Goal: Transaction & Acquisition: Subscribe to service/newsletter

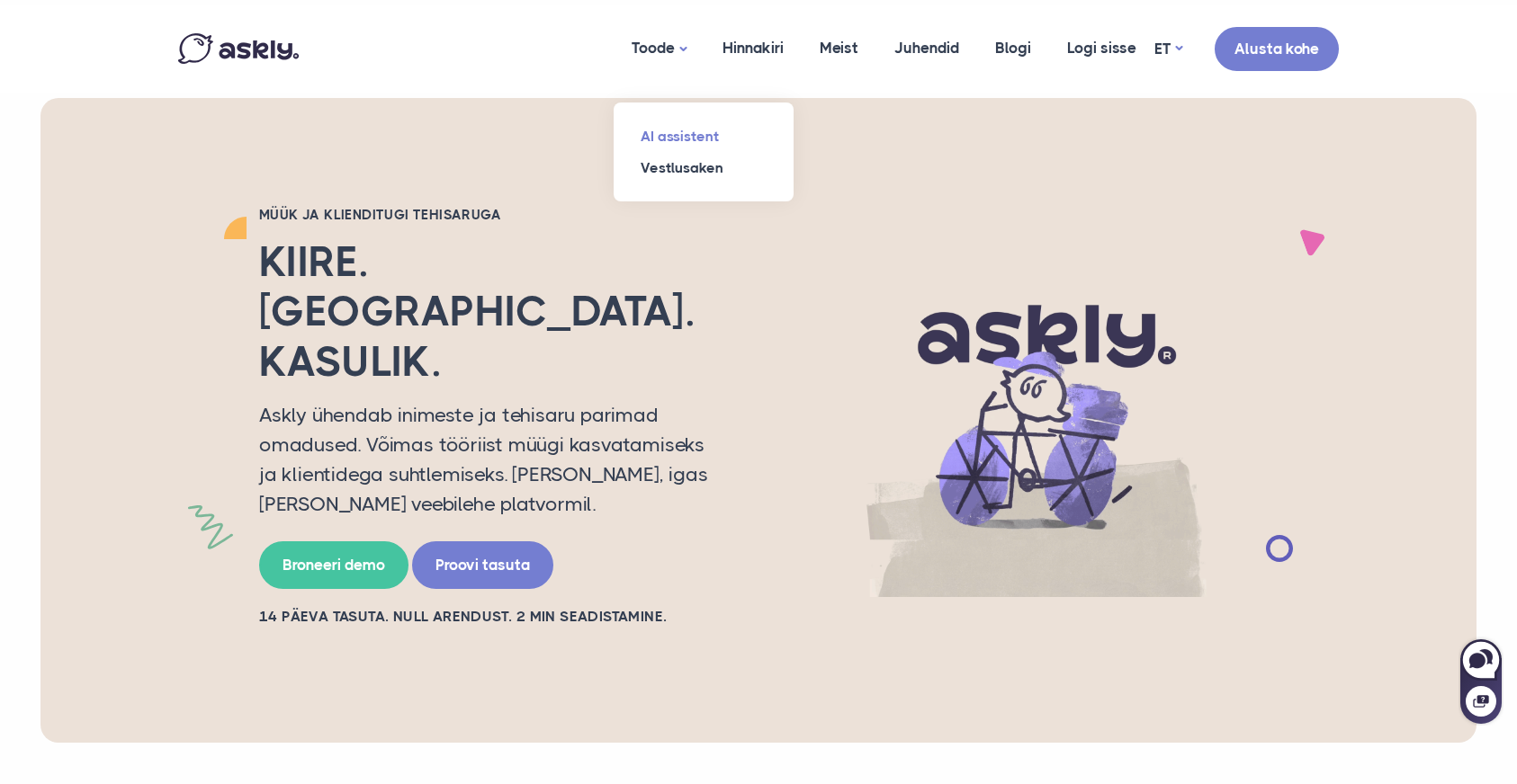
click at [679, 138] on link "AI assistent" at bounding box center [704, 137] width 180 height 32
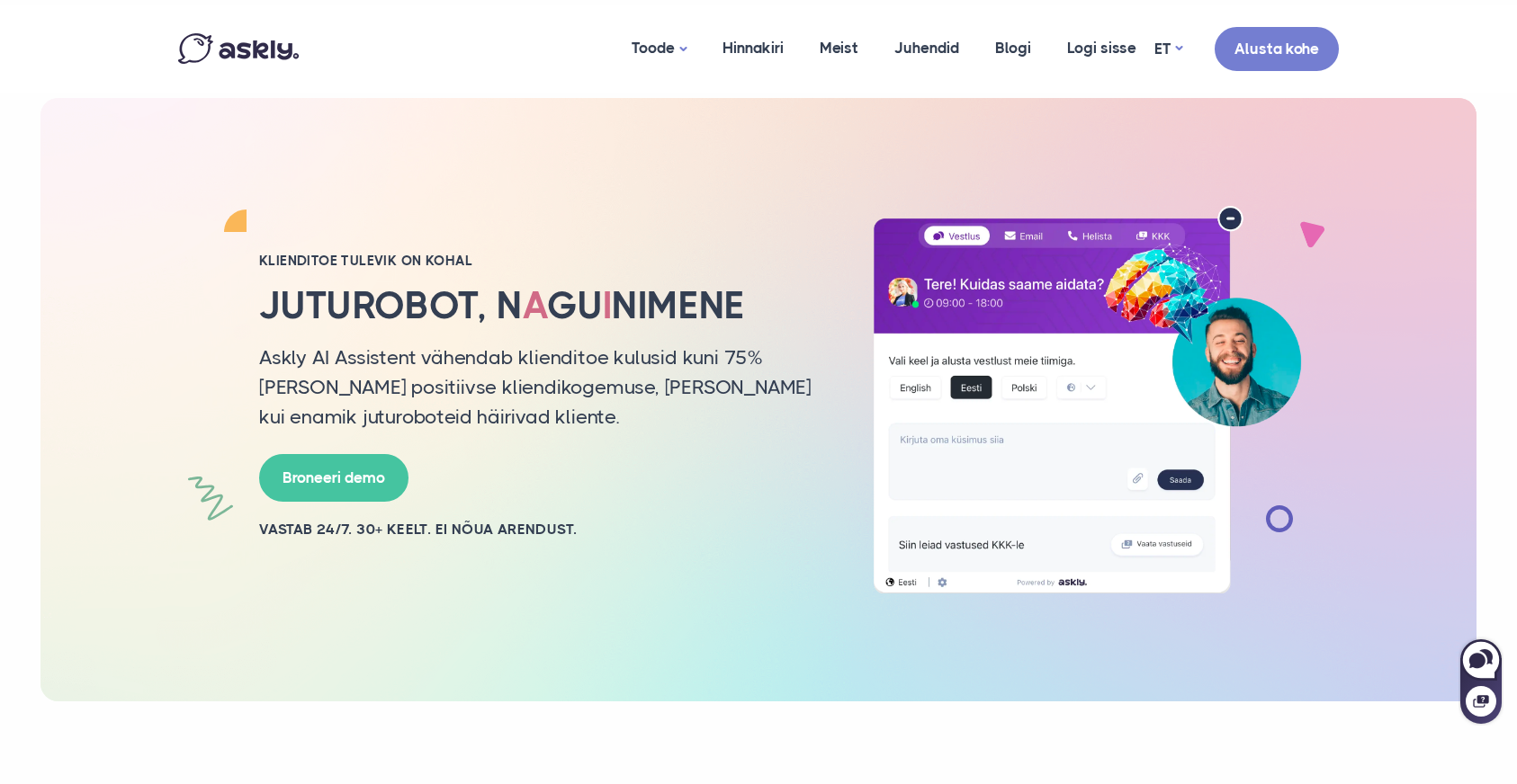
click at [259, 51] on img at bounding box center [238, 49] width 121 height 31
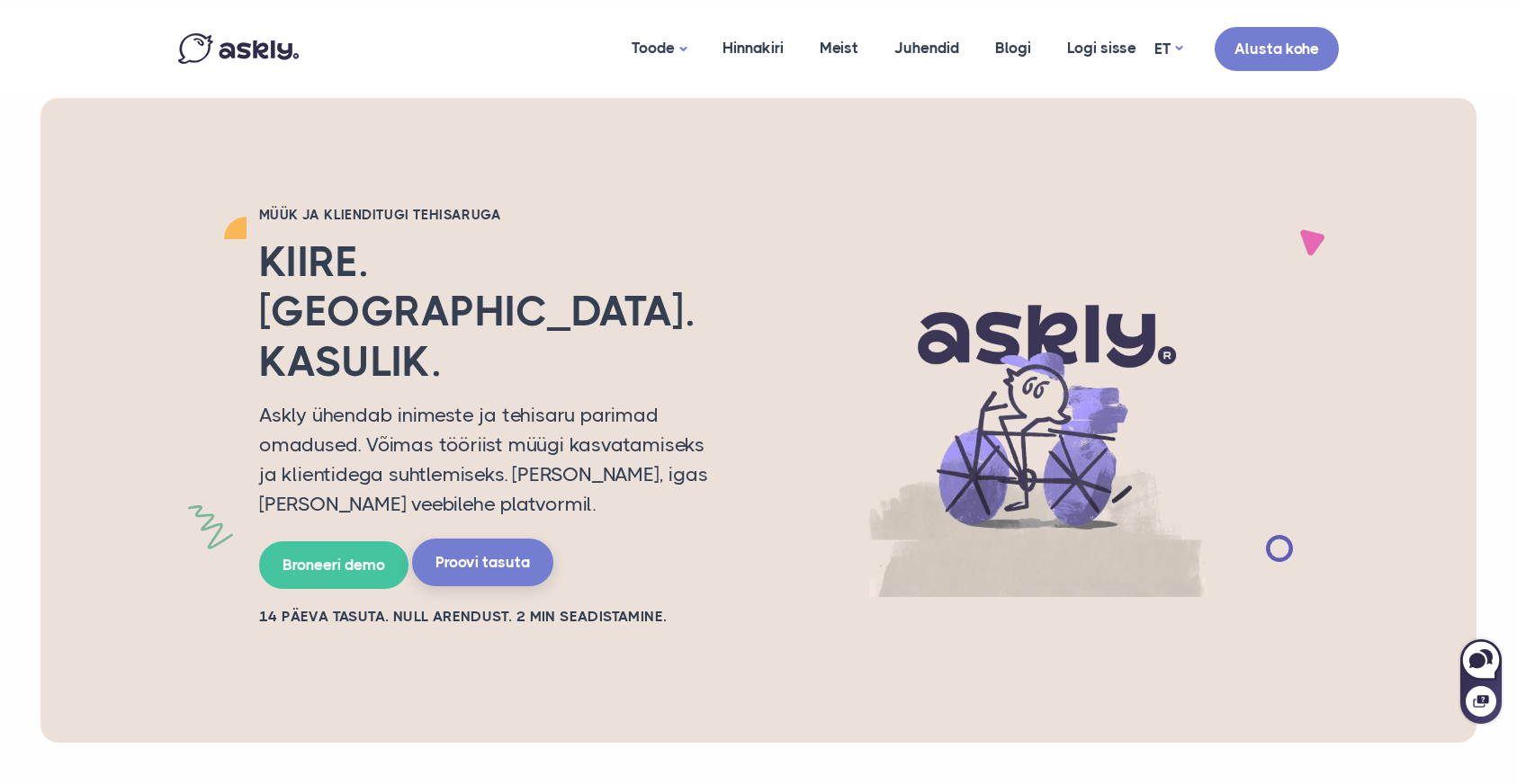
click at [513, 539] on link "Proovi tasuta" at bounding box center [483, 562] width 141 height 48
